Goal: Task Accomplishment & Management: Use online tool/utility

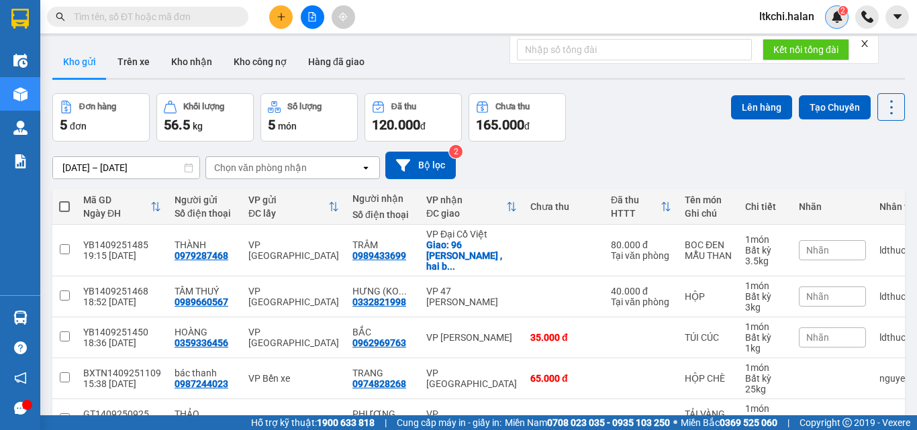
click at [829, 20] on div "2" at bounding box center [836, 16] width 23 height 23
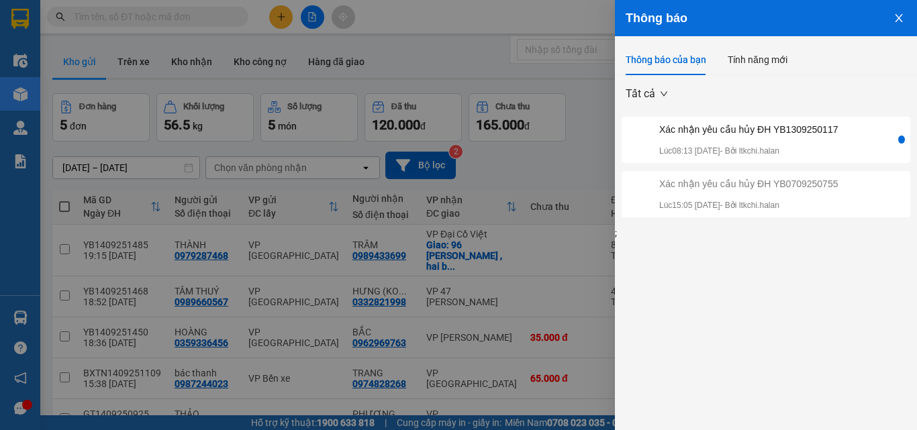
click at [902, 16] on icon "close" at bounding box center [898, 18] width 11 height 11
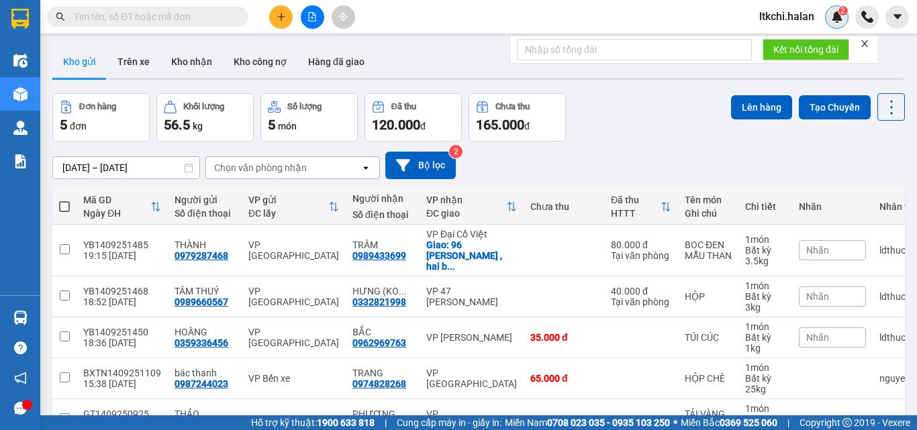
click at [835, 15] on img at bounding box center [837, 17] width 12 height 12
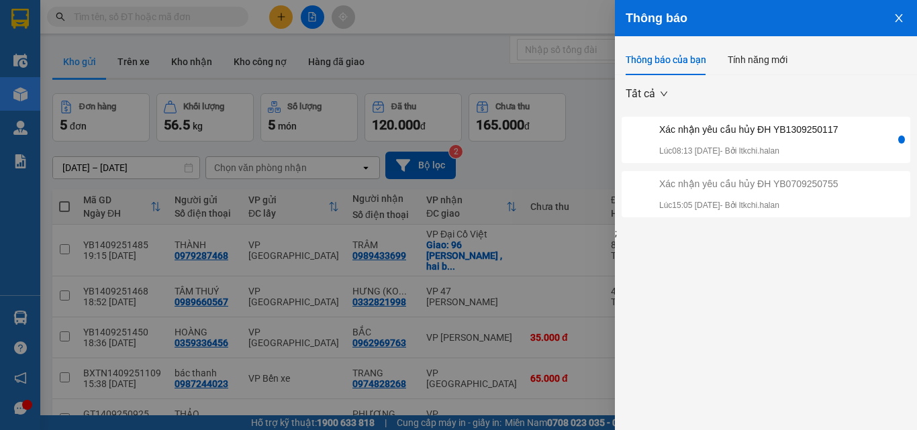
click at [899, 17] on icon "close" at bounding box center [898, 18] width 7 height 8
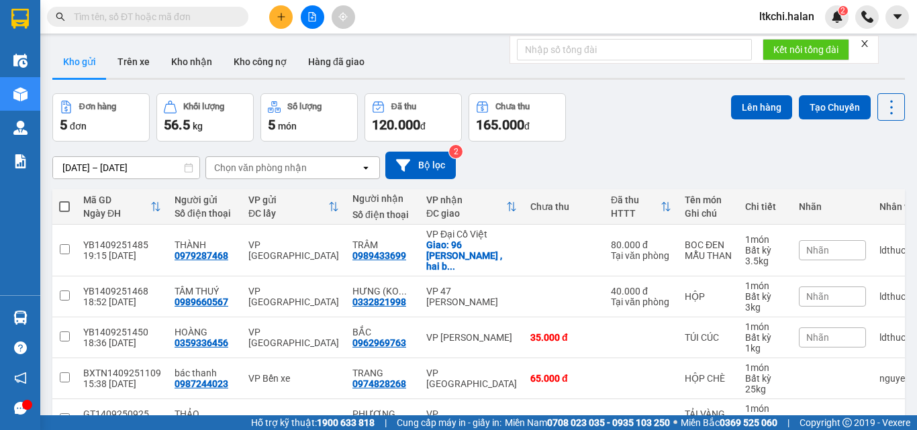
click at [793, 9] on span "ltkchi.halan" at bounding box center [786, 16] width 77 height 17
click at [785, 37] on span "Đăng xuất" at bounding box center [798, 41] width 56 height 15
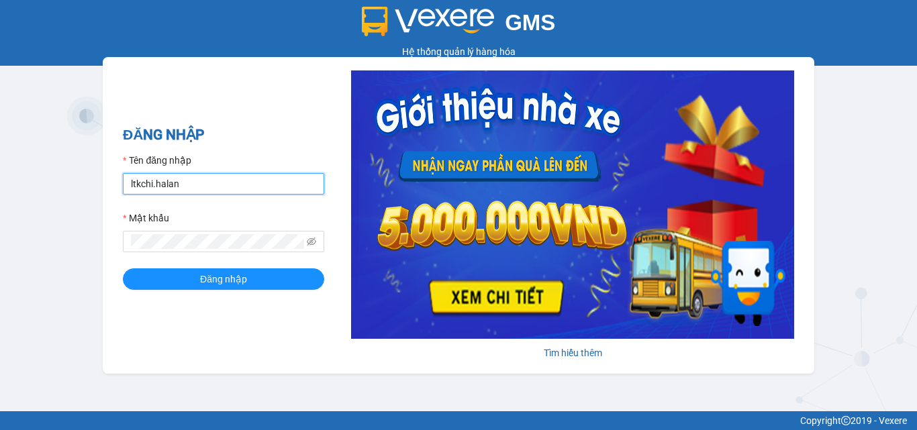
drag, startPoint x: 217, startPoint y: 187, endPoint x: 102, endPoint y: 183, distance: 115.5
click at [102, 183] on div "GMS Hệ thống quản lý hàng hóa ĐĂNG NHẬP Tên đăng nhập ltkchi.halan Mật khẩu Đăn…" at bounding box center [458, 205] width 917 height 411
type input "nhson.halan"
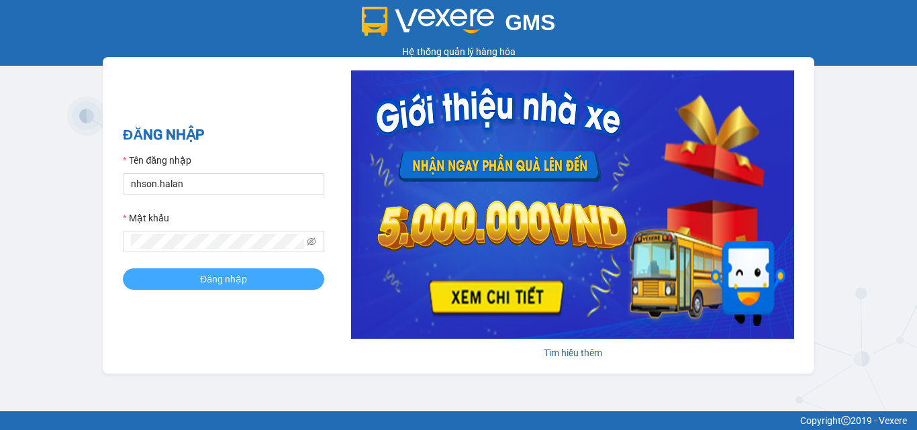
click at [191, 276] on button "Đăng nhập" at bounding box center [223, 278] width 201 height 21
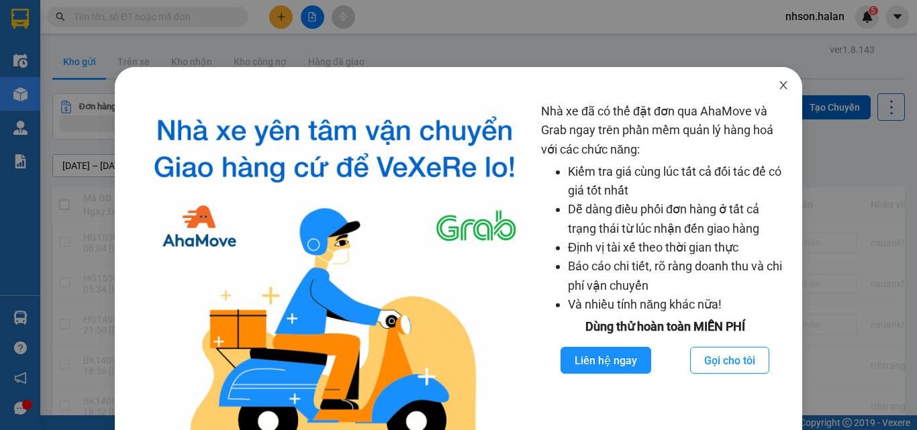
click at [778, 86] on icon "close" at bounding box center [783, 85] width 11 height 11
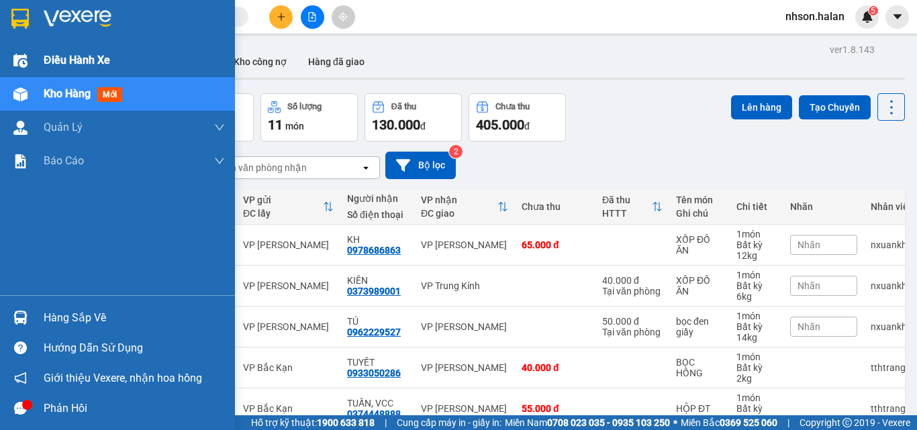
click at [48, 62] on span "Điều hành xe" at bounding box center [77, 60] width 66 height 17
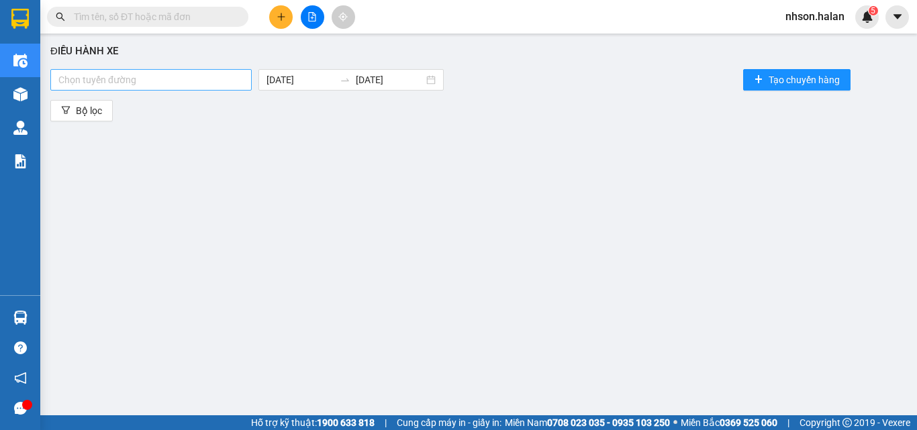
click at [101, 89] on div "Chọn tuyến đường" at bounding box center [150, 79] width 201 height 21
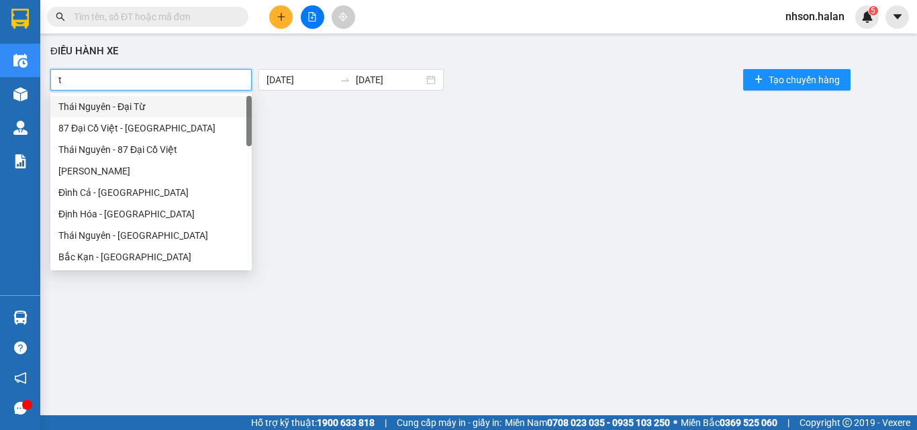
type input "th"
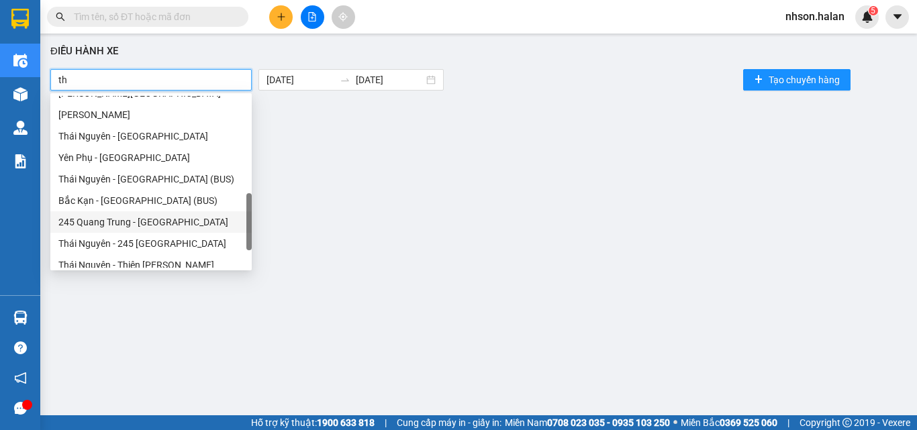
scroll to position [467, 0]
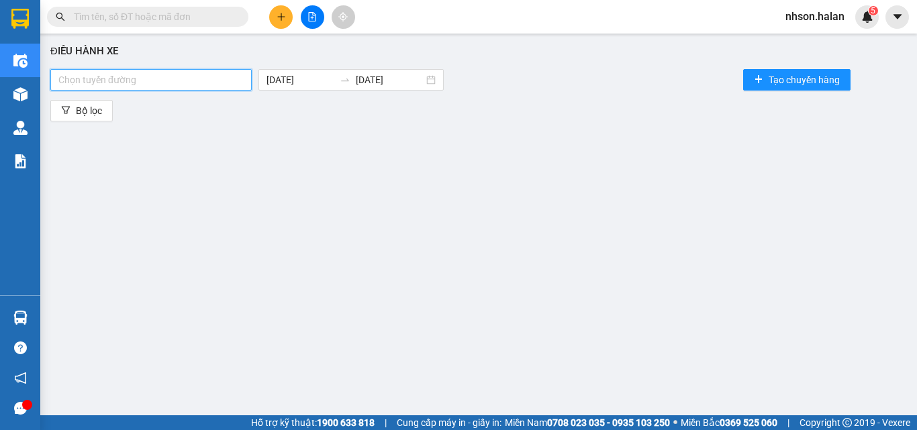
drag, startPoint x: 72, startPoint y: 82, endPoint x: 61, endPoint y: 83, distance: 11.4
click at [61, 83] on div at bounding box center [151, 80] width 195 height 16
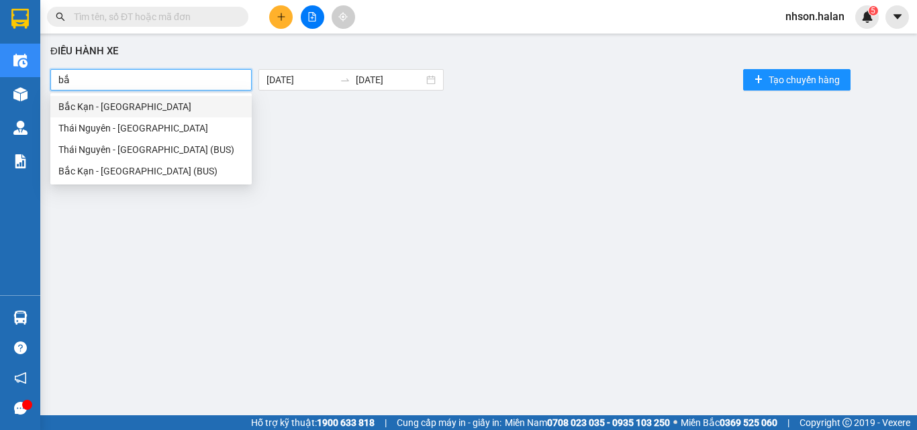
type input "bắc"
click at [94, 127] on div "Thái Nguyên - [GEOGRAPHIC_DATA]" at bounding box center [150, 128] width 185 height 15
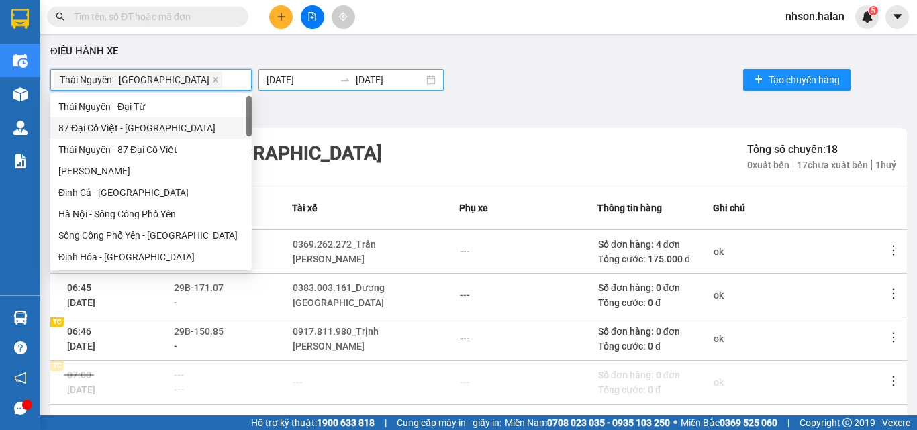
click at [332, 79] on body "Kết quả tìm kiếm ( 0 ) Bộ lọc No Data nhson.halan 5 Điều hành xe Kho hàng mới Q…" at bounding box center [458, 215] width 917 height 430
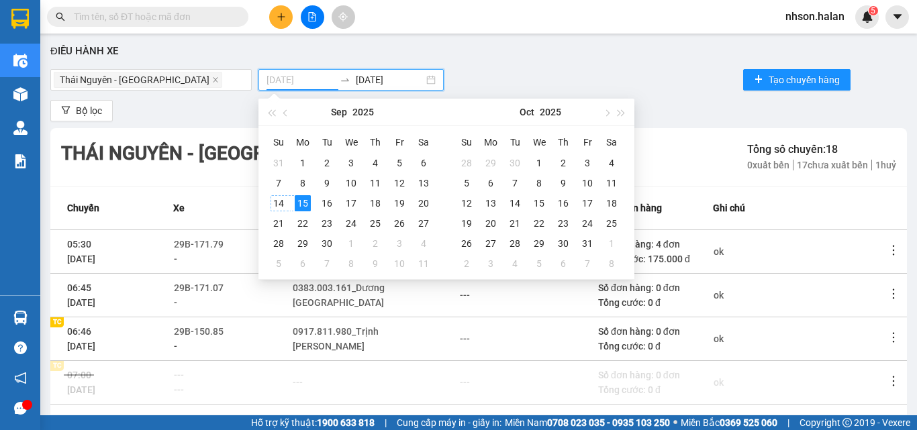
click at [277, 203] on div "14" at bounding box center [279, 203] width 16 height 16
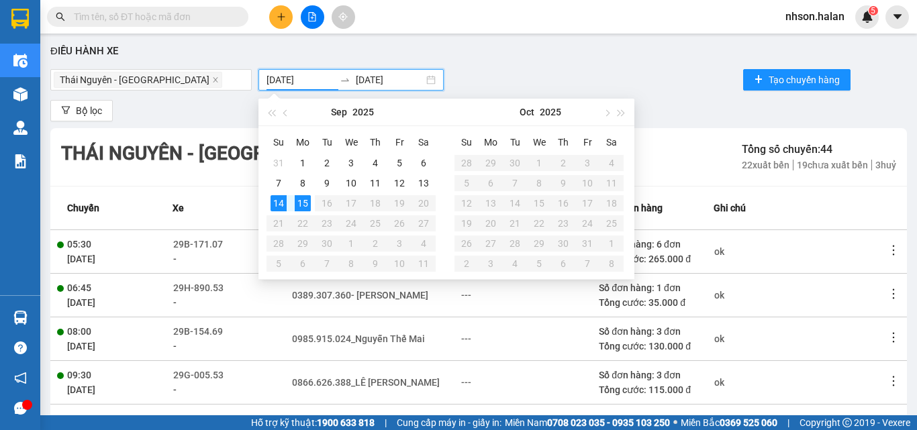
click at [327, 74] on input "[DATE]" at bounding box center [300, 79] width 68 height 15
type input "[DATE]"
click at [420, 185] on div "13" at bounding box center [423, 183] width 16 height 16
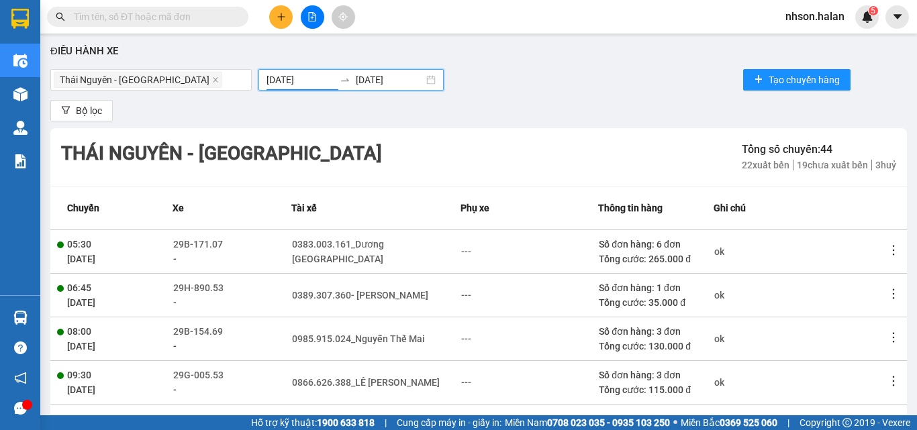
click at [414, 81] on input "[DATE]" at bounding box center [390, 79] width 68 height 15
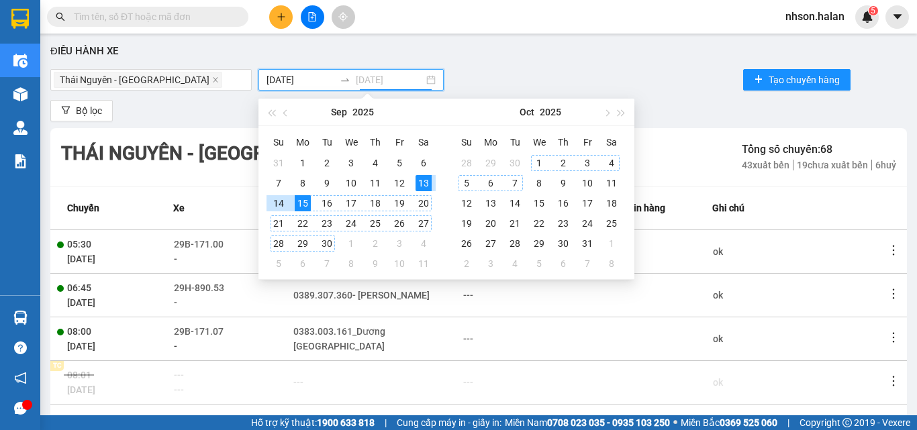
type input "[DATE]"
click at [426, 183] on div "13" at bounding box center [423, 183] width 16 height 16
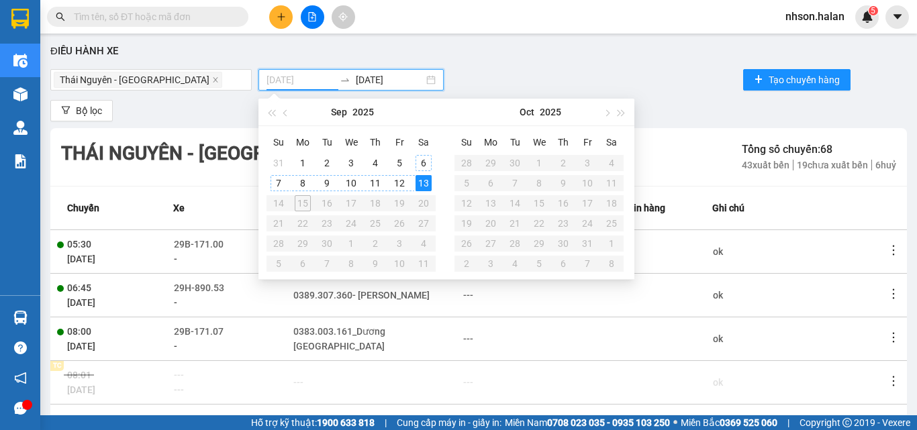
type input "[DATE]"
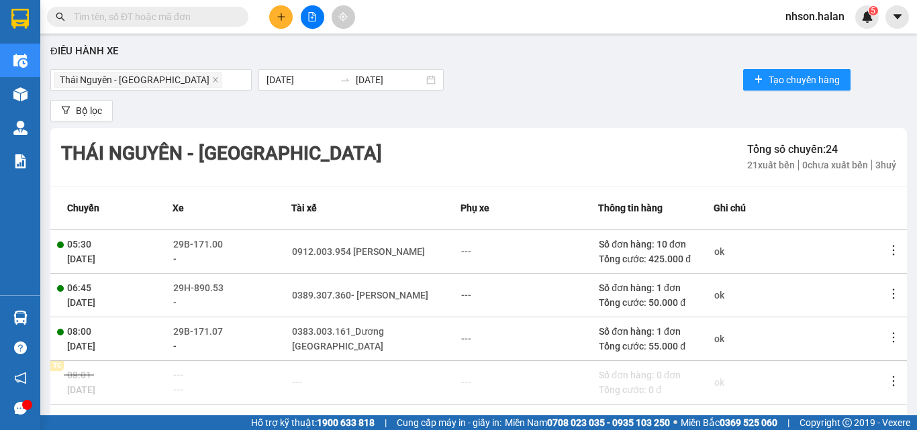
click at [501, 61] on div "Điều hành xe [GEOGRAPHIC_DATA] - [GEOGRAPHIC_DATA] [DATE] [DATE] Tạo chuyến hàn…" at bounding box center [478, 227] width 863 height 375
click at [187, 113] on div "Bộ lọc" at bounding box center [478, 110] width 856 height 21
click at [211, 114] on div "Bộ lọc" at bounding box center [478, 110] width 856 height 21
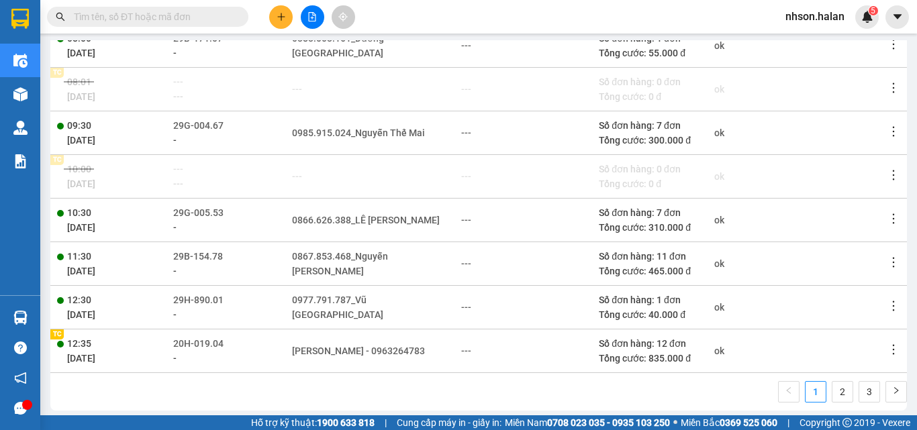
scroll to position [306, 0]
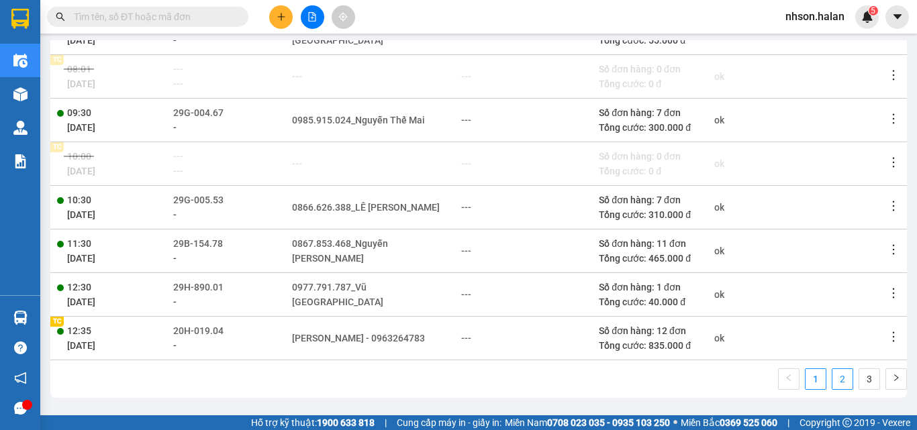
click at [832, 379] on link "2" at bounding box center [842, 379] width 20 height 20
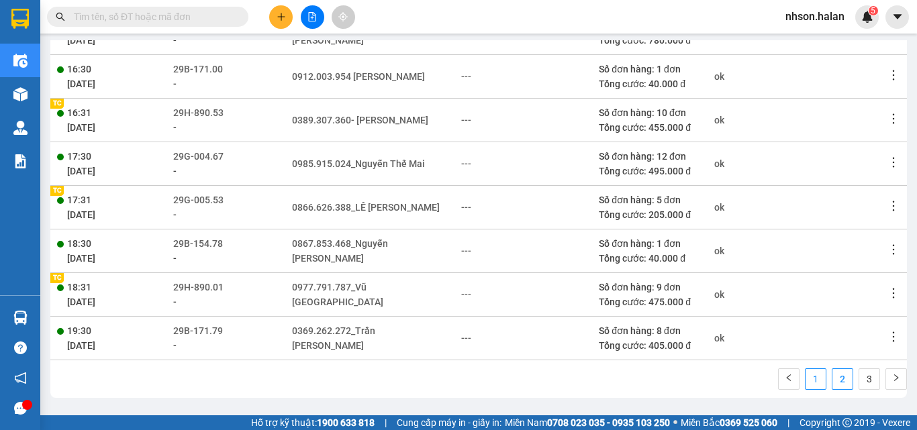
click at [805, 379] on li "1" at bounding box center [815, 379] width 21 height 21
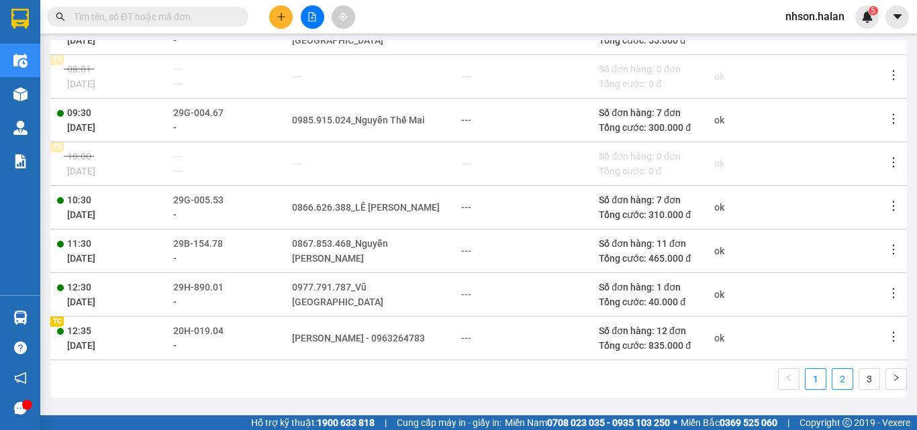
click at [832, 381] on link "2" at bounding box center [842, 379] width 20 height 20
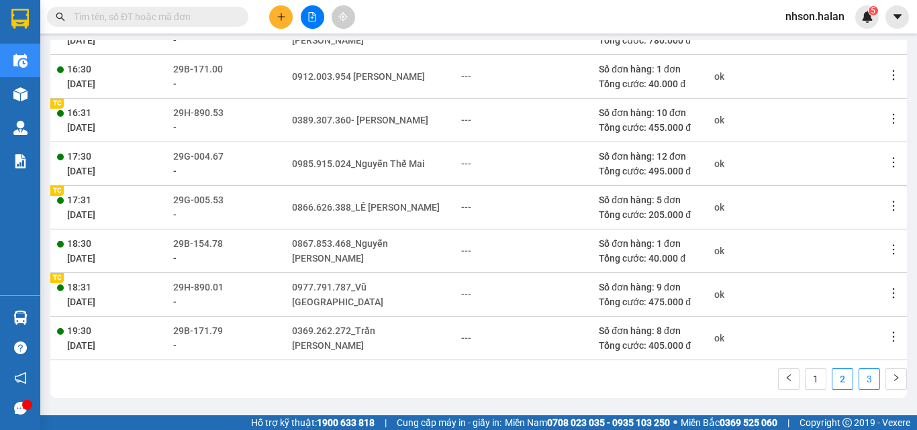
click at [859, 379] on link "3" at bounding box center [869, 379] width 20 height 20
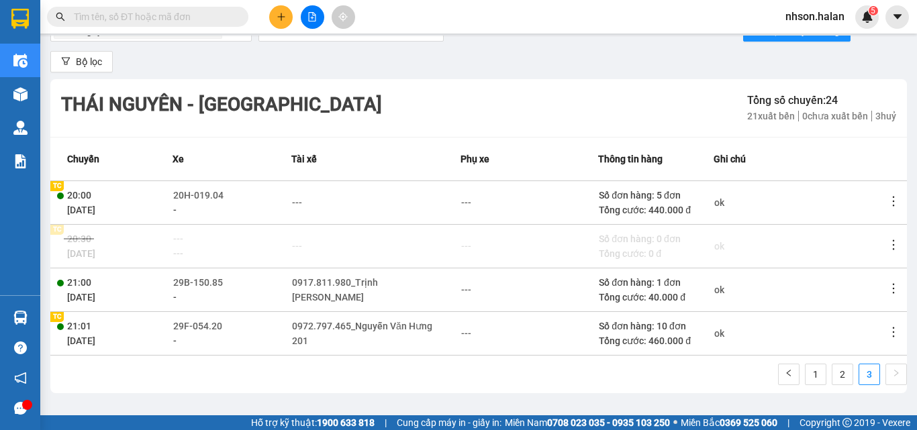
scroll to position [6, 0]
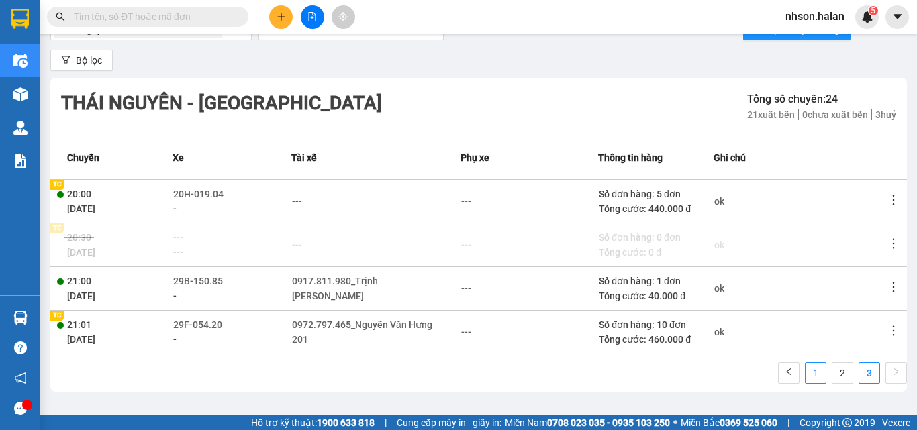
click at [805, 377] on link "1" at bounding box center [815, 373] width 20 height 20
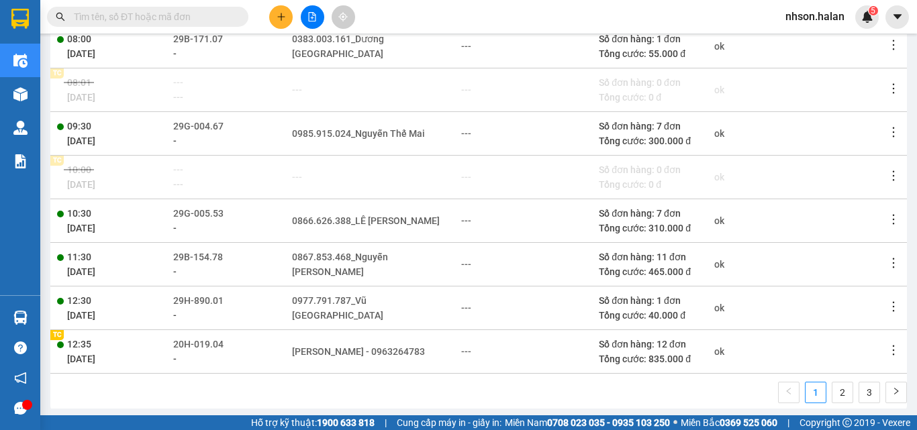
scroll to position [306, 0]
